Goal: Task Accomplishment & Management: Manage account settings

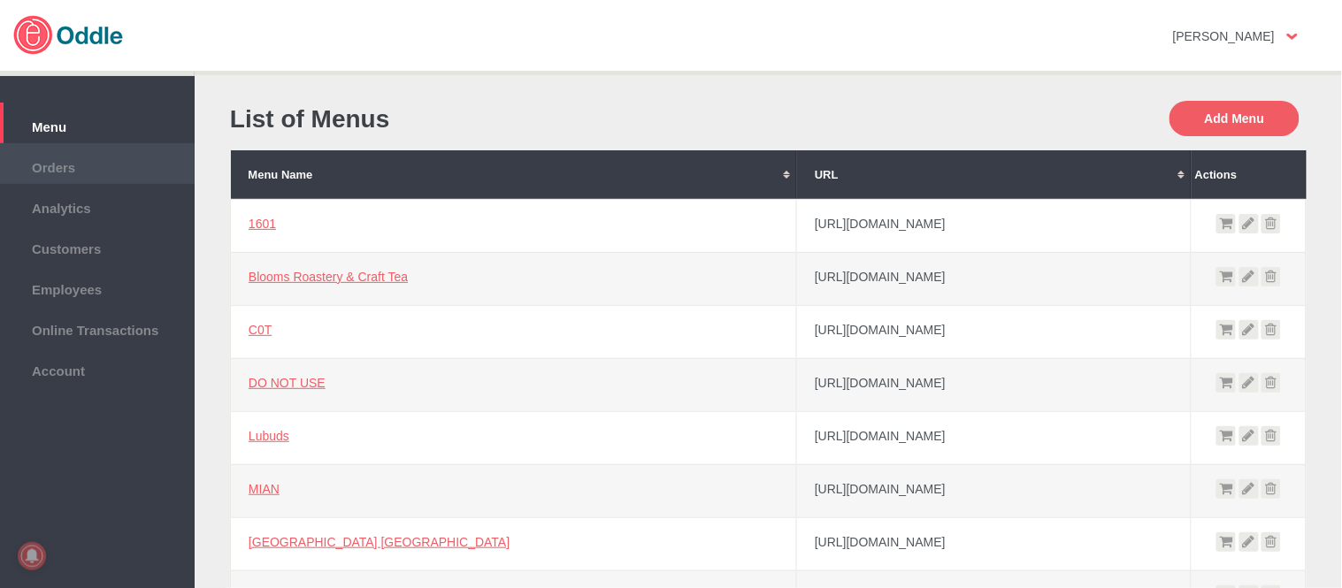
click at [103, 150] on li "Orders" at bounding box center [97, 163] width 195 height 41
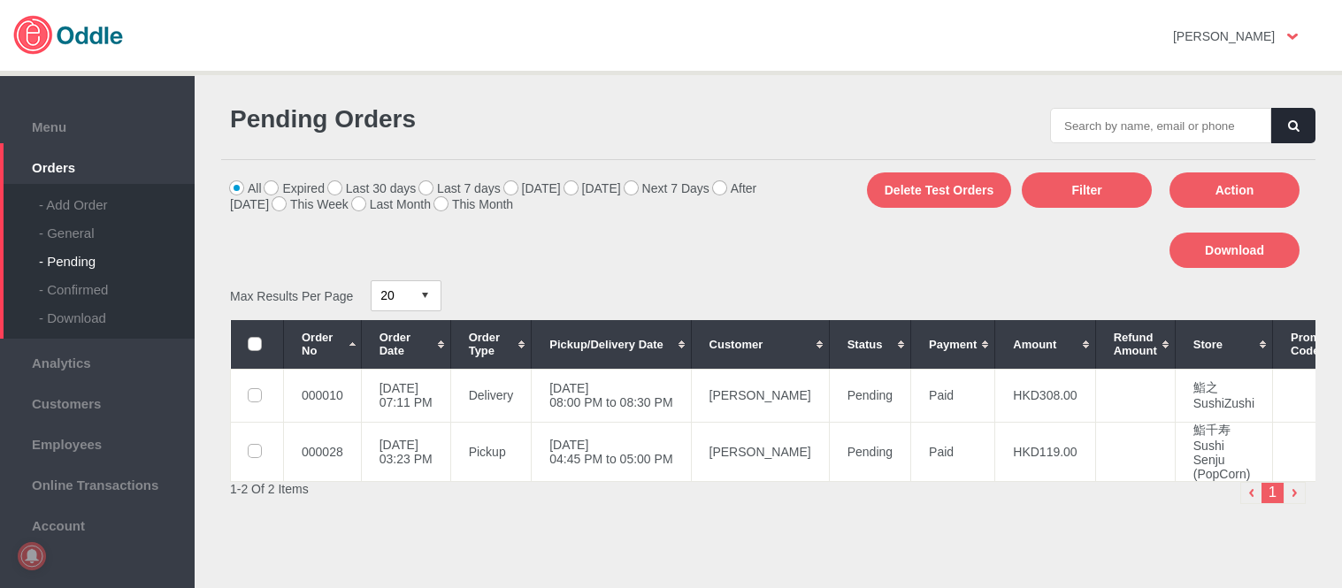
click at [81, 234] on div "- General" at bounding box center [117, 226] width 156 height 28
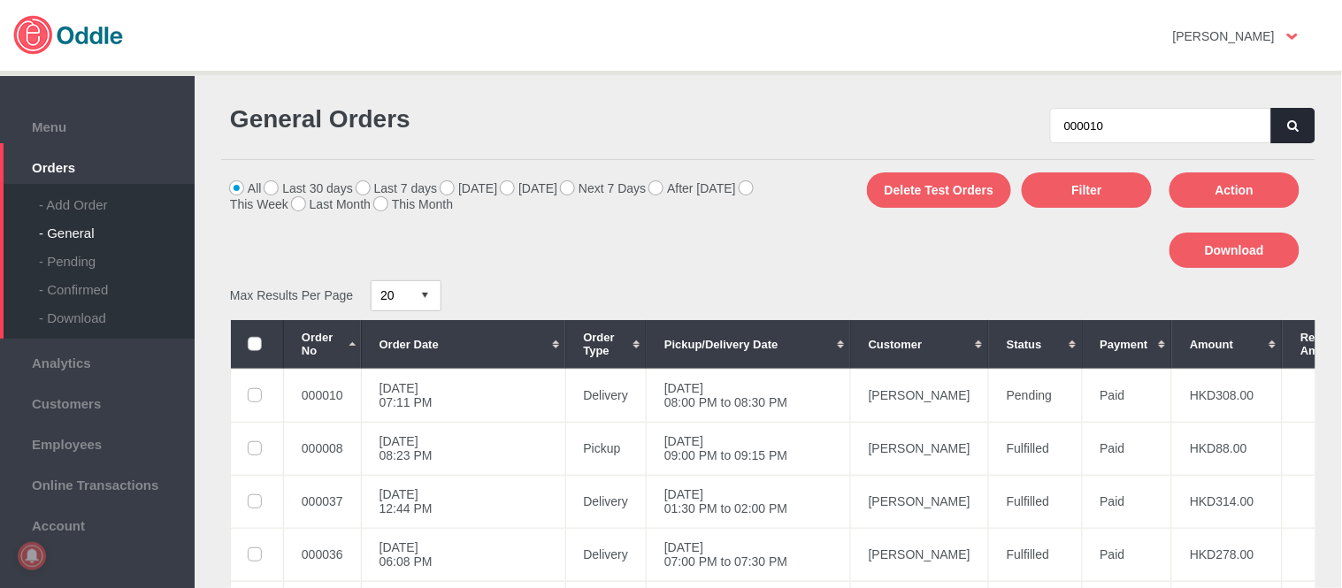
type input "000010"
click at [1288, 120] on icon "button" at bounding box center [1293, 125] width 11 height 11
click at [1288, 129] on icon "button" at bounding box center [1293, 125] width 11 height 11
click at [728, 393] on td "[DATE] 08:00 PM to 08:30 PM" at bounding box center [749, 395] width 204 height 53
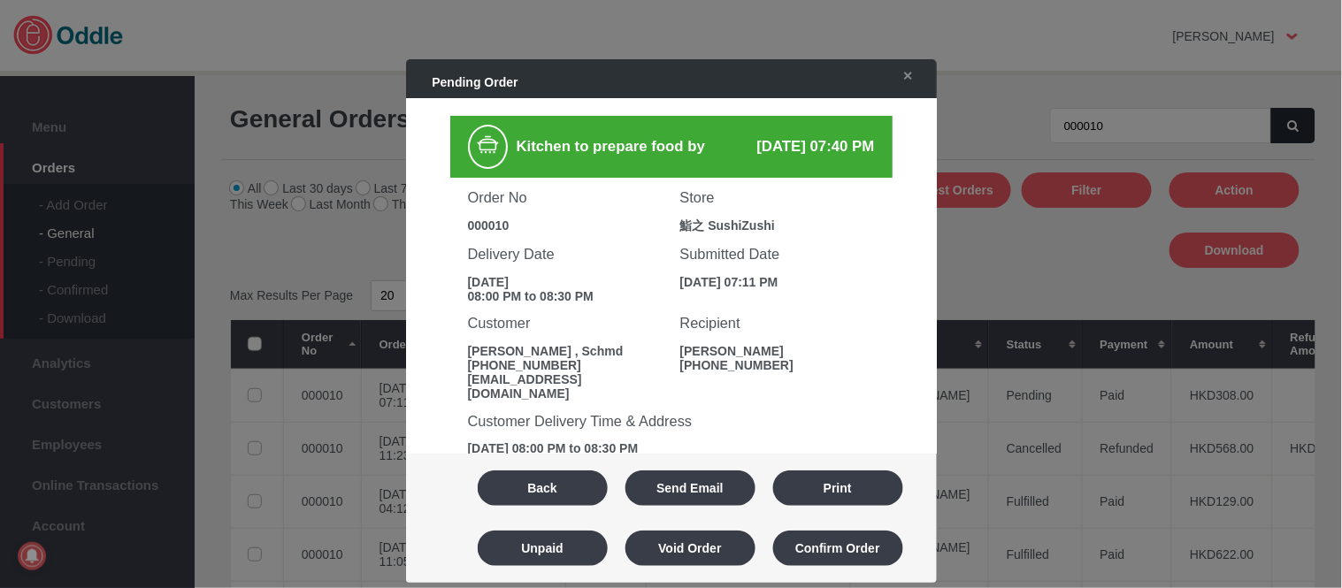
click at [717, 224] on div "鮨之 SushiZushi" at bounding box center [777, 226] width 195 height 16
copy div "SushiZushi"
click at [570, 488] on button "Back" at bounding box center [543, 488] width 130 height 35
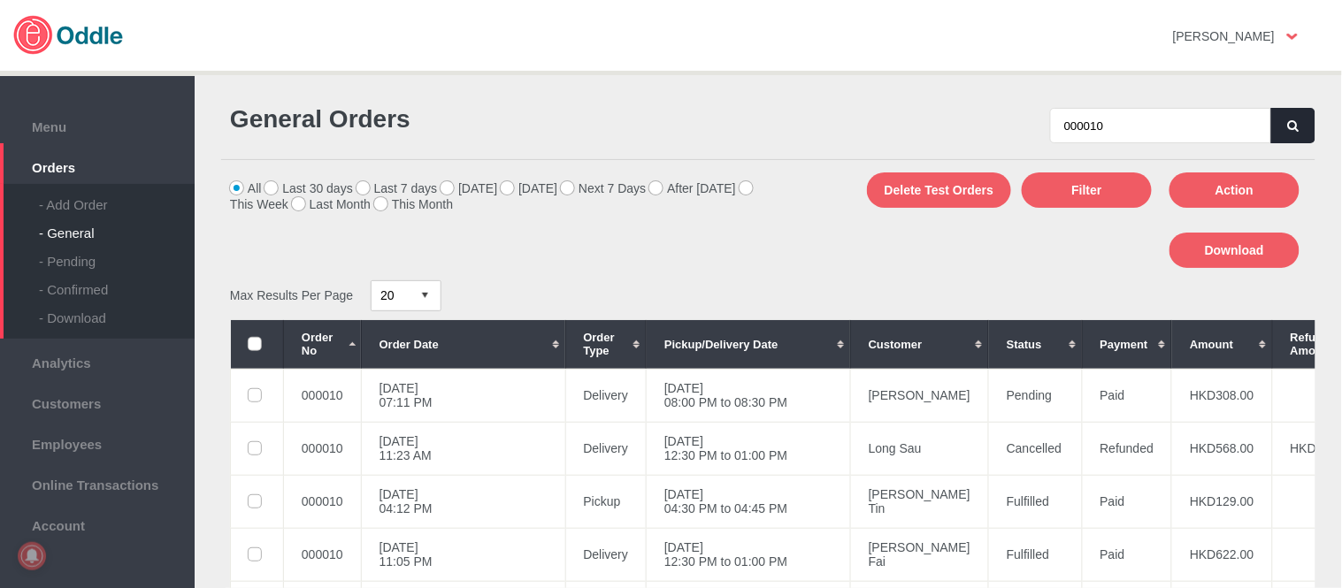
click at [850, 398] on td "[PERSON_NAME]" at bounding box center [919, 395] width 138 height 53
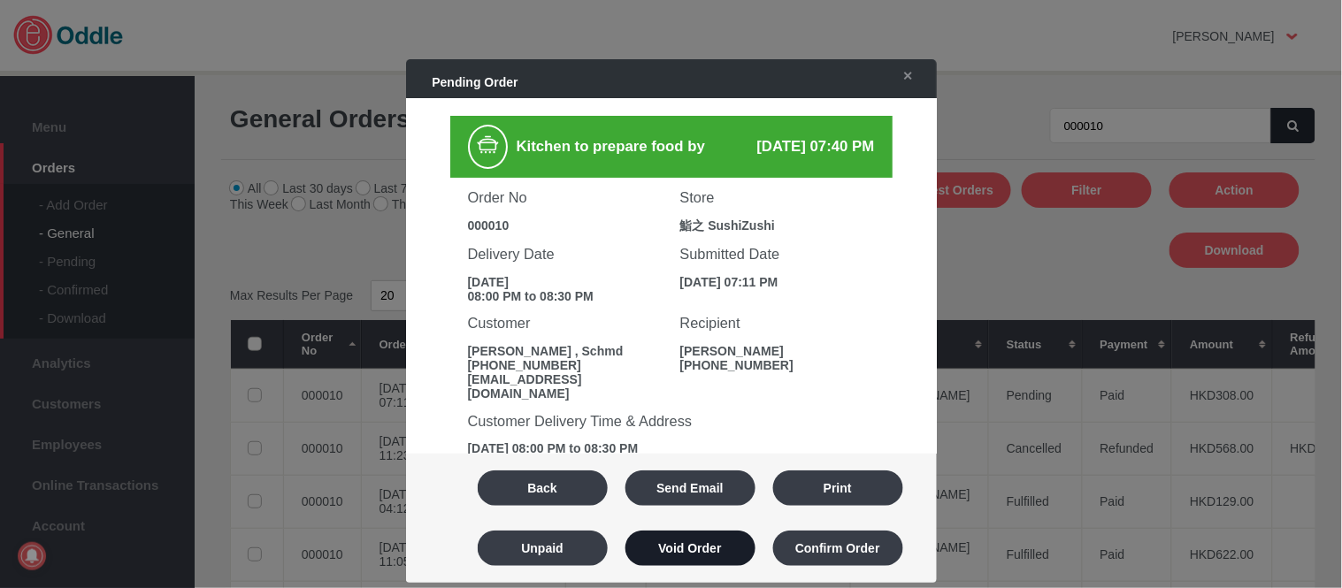
click at [729, 552] on button "Void Order" at bounding box center [690, 548] width 130 height 35
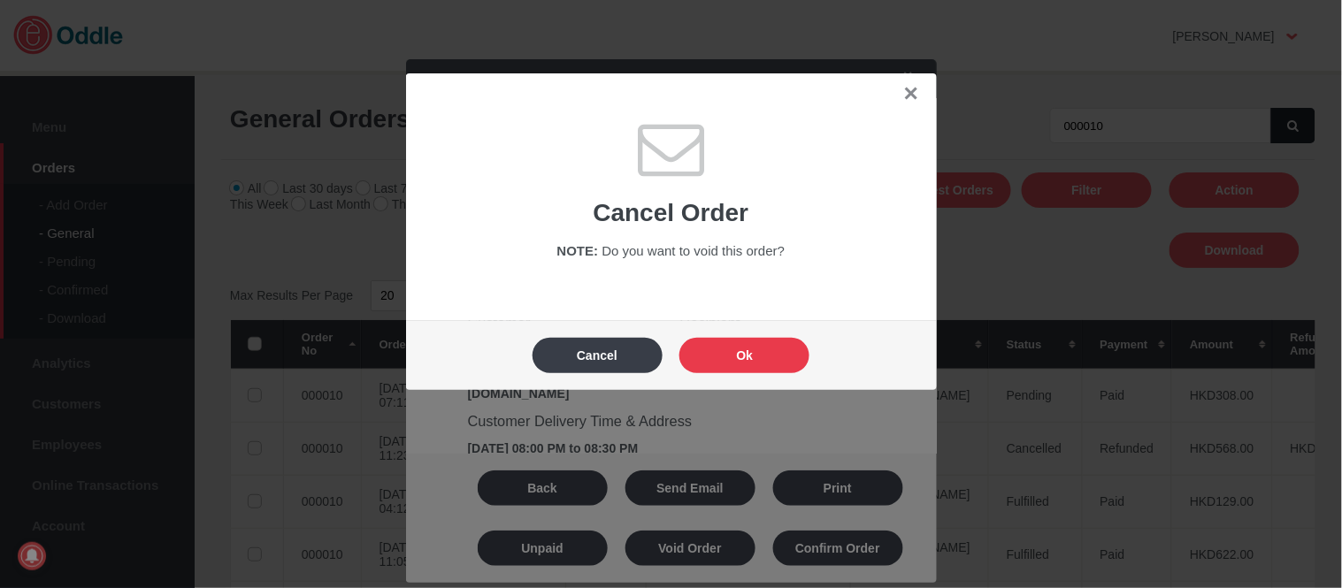
click at [772, 364] on button "Ok" at bounding box center [744, 355] width 130 height 35
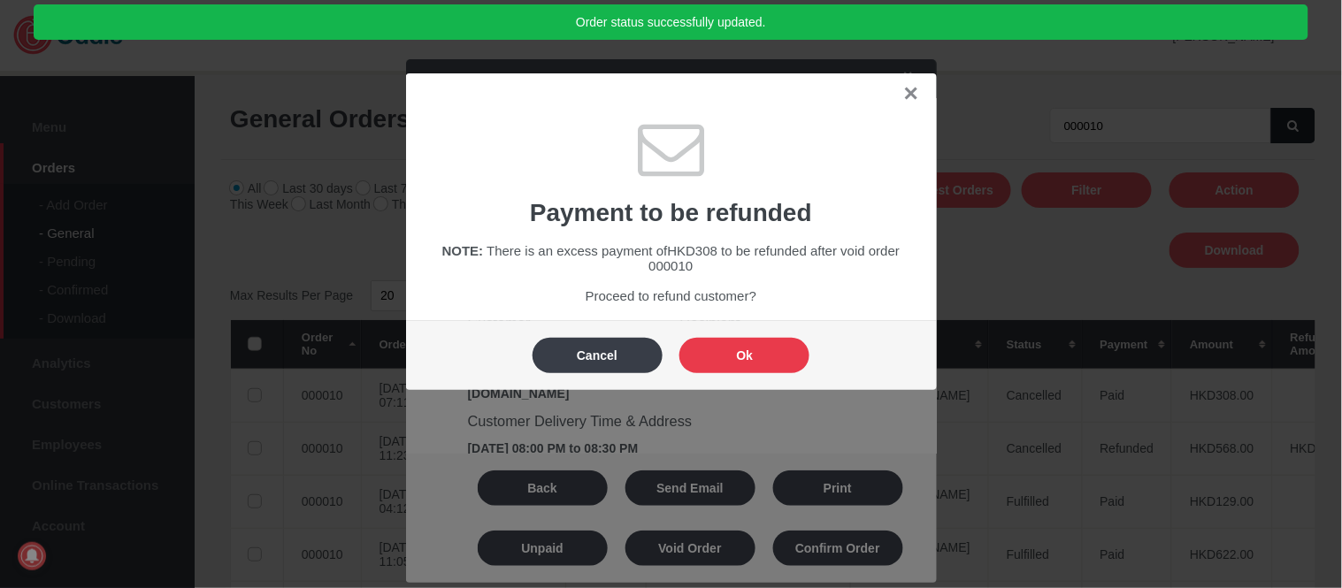
click at [772, 364] on button "Ok" at bounding box center [744, 355] width 130 height 35
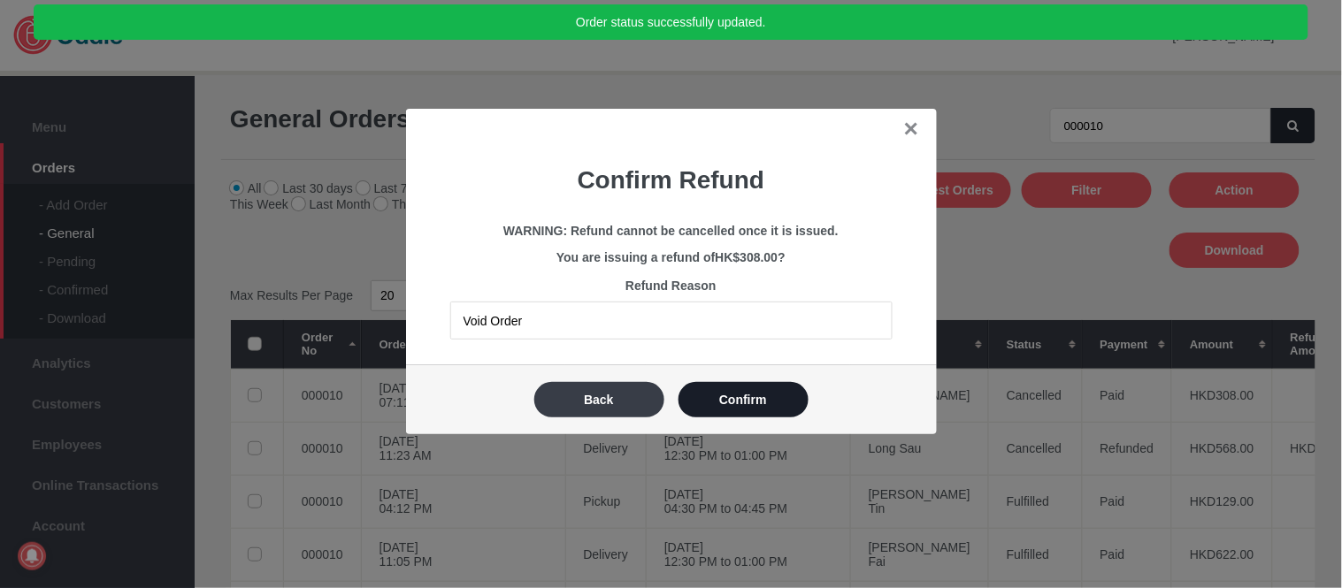
click at [766, 396] on button "Confirm" at bounding box center [743, 399] width 130 height 35
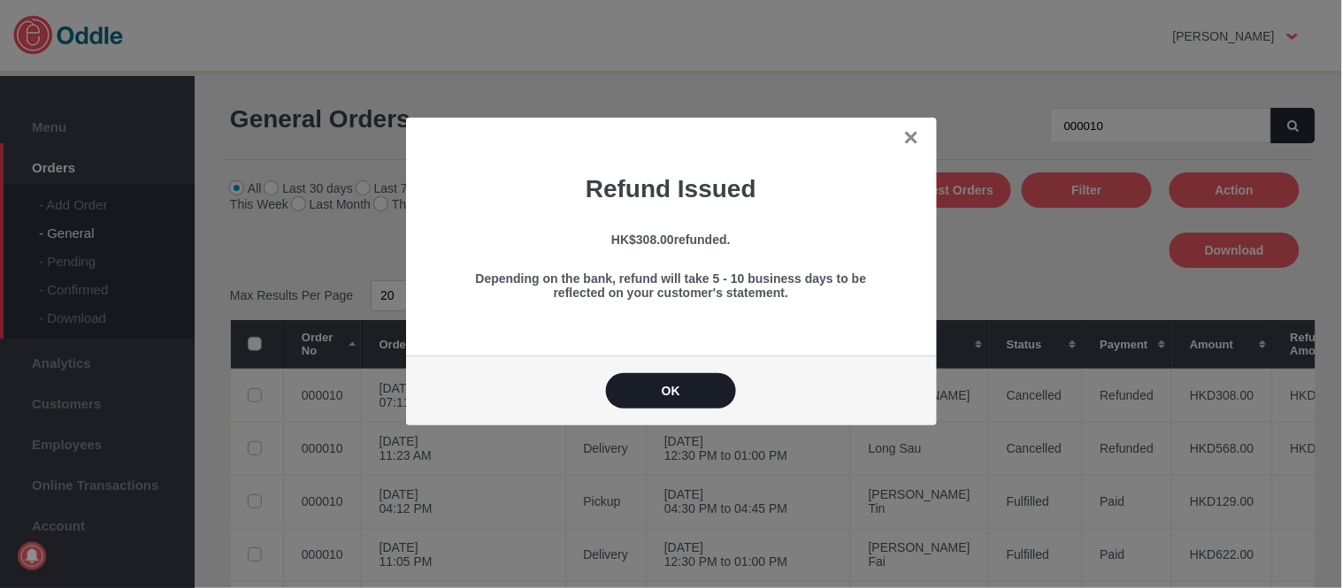
click at [713, 389] on button "OK" at bounding box center [671, 390] width 130 height 35
